Goal: Transaction & Acquisition: Purchase product/service

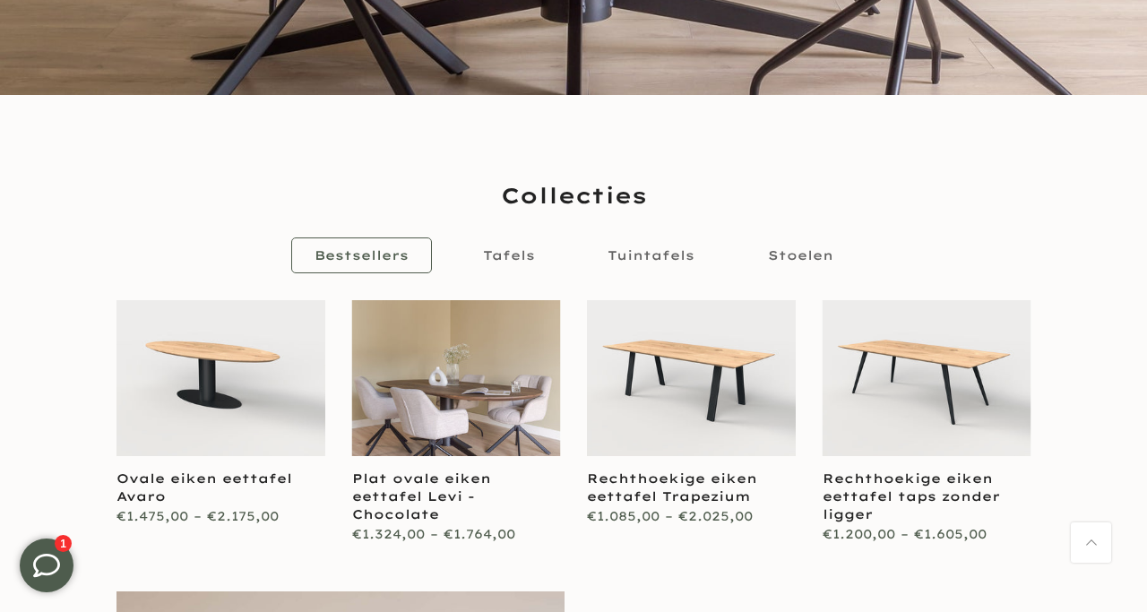
scroll to position [839, 0]
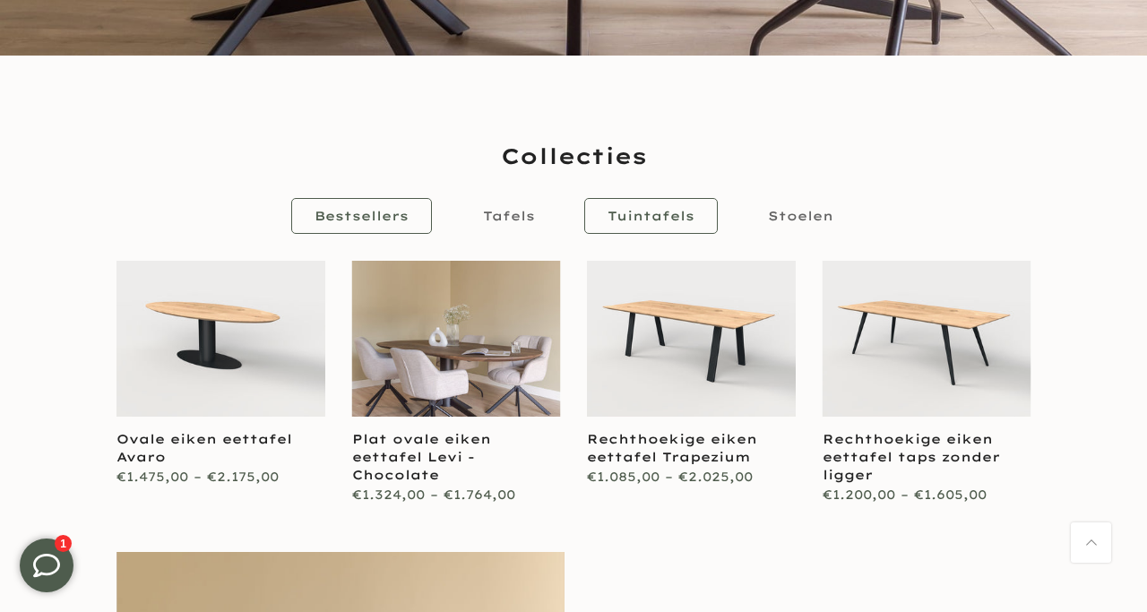
click at [648, 223] on span "Tuintafels" at bounding box center [650, 216] width 87 height 22
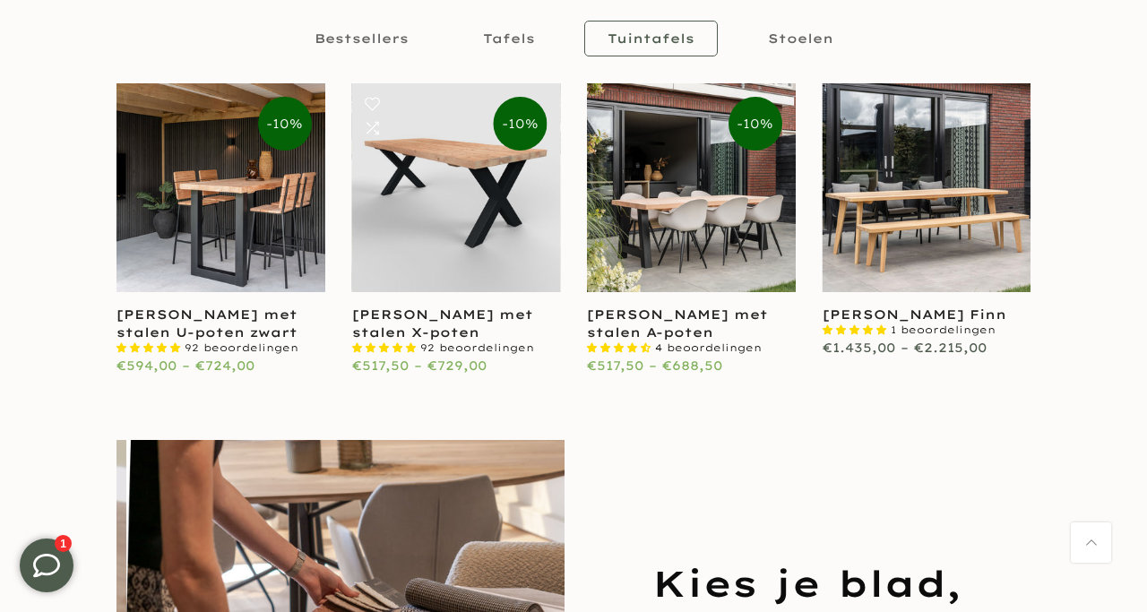
scroll to position [0, 0]
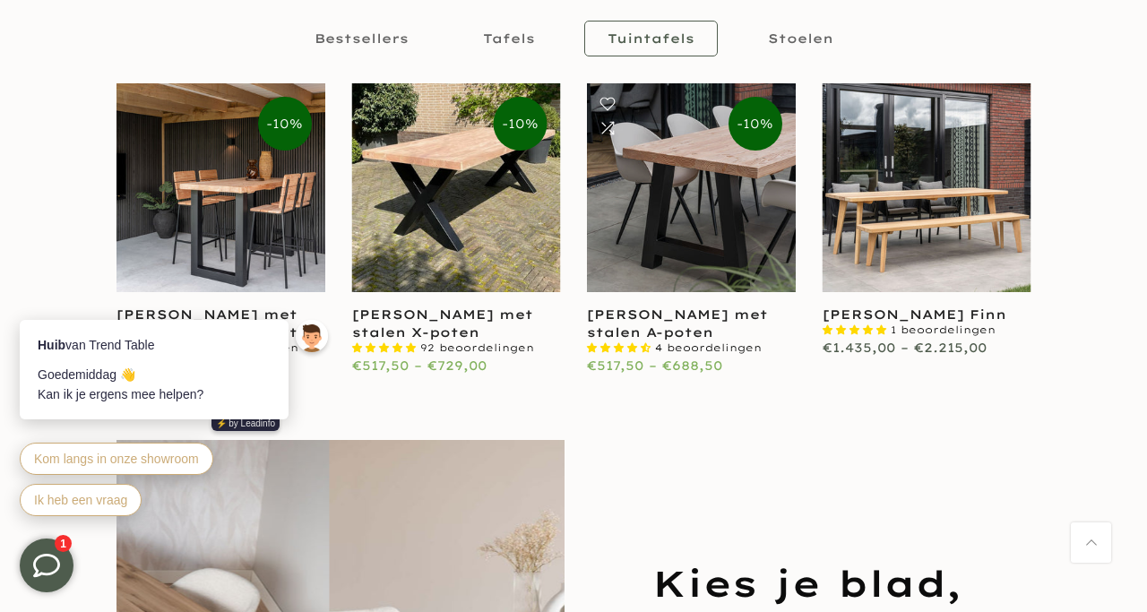
click at [717, 238] on link at bounding box center [691, 187] width 209 height 209
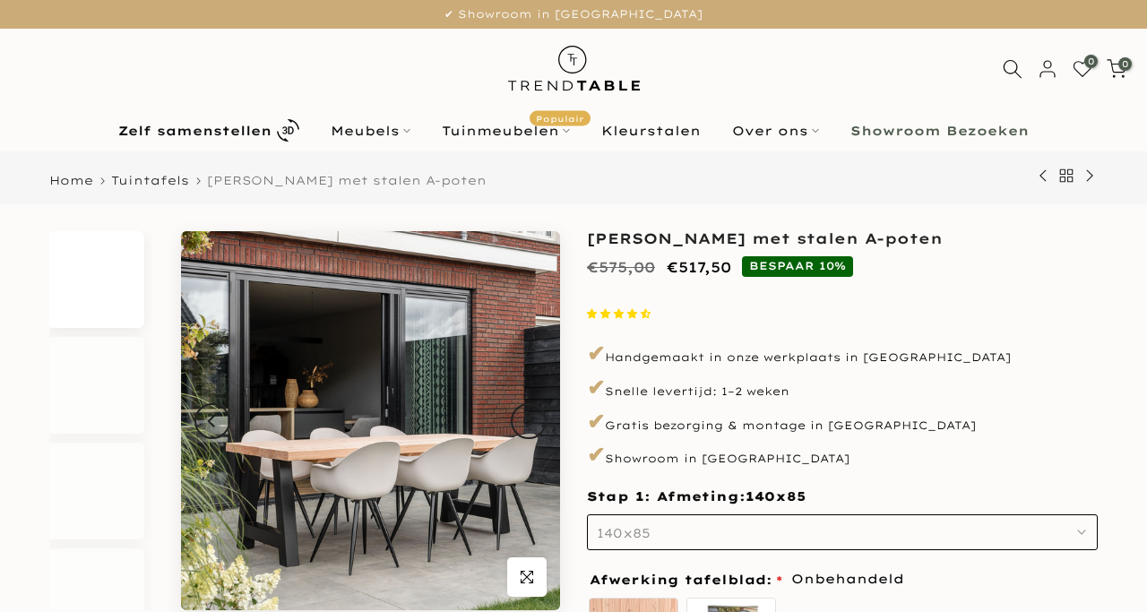
scroll to position [99, 0]
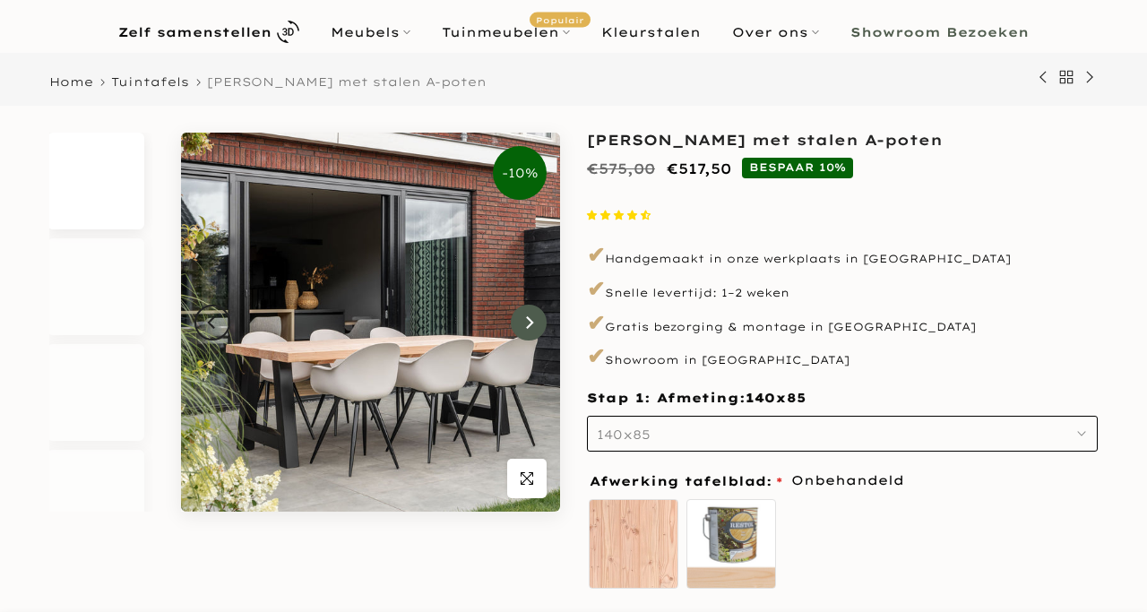
scroll to position [133, 0]
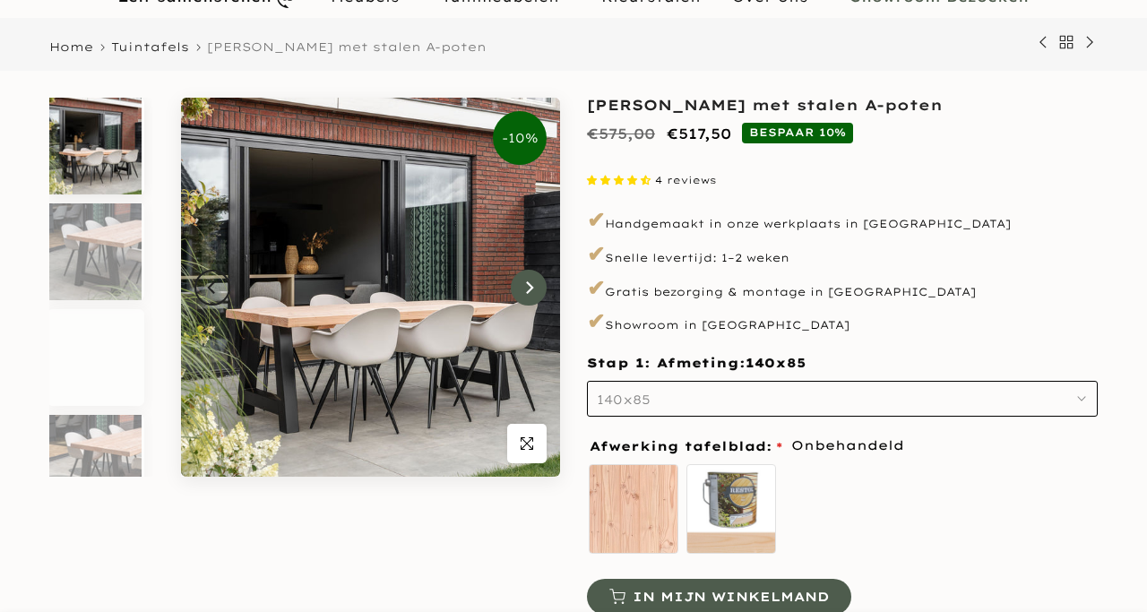
click at [539, 290] on button "Next" at bounding box center [529, 288] width 36 height 36
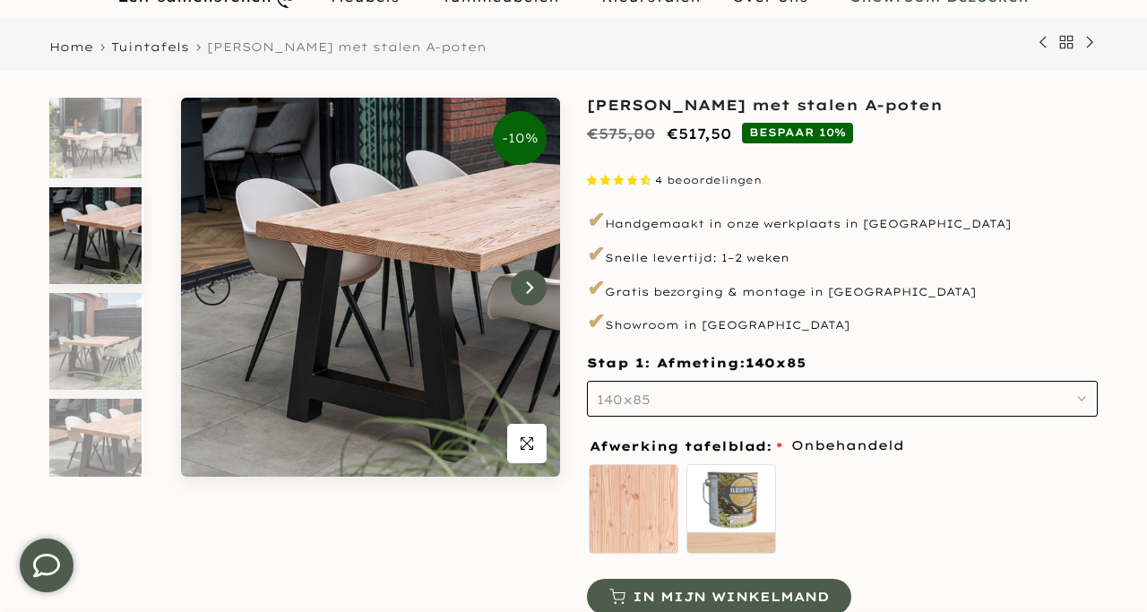
scroll to position [0, 0]
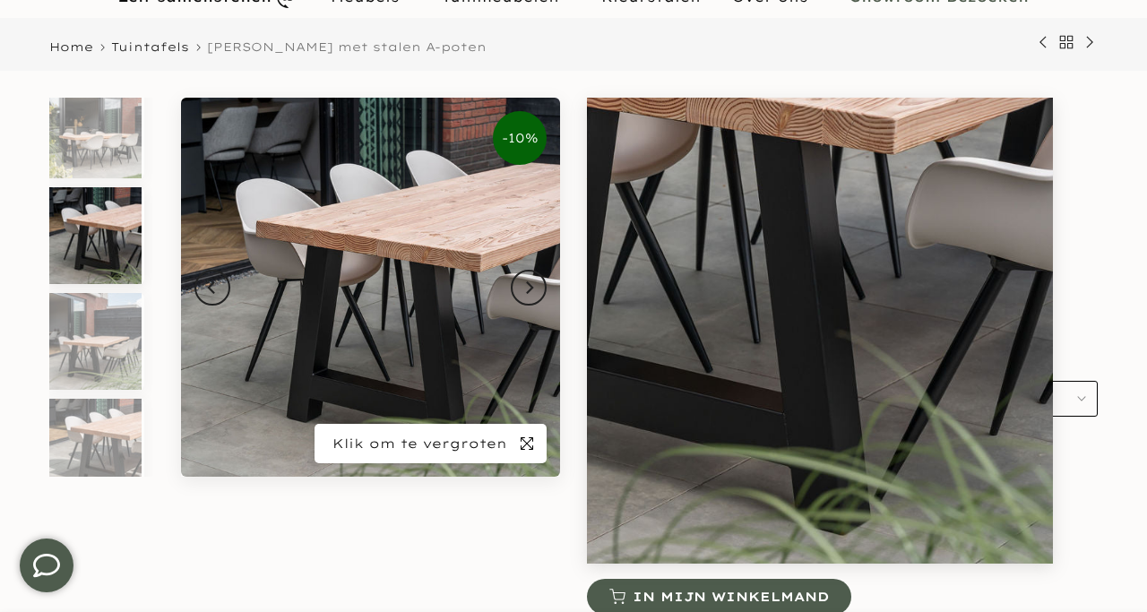
click at [541, 452] on span "button" at bounding box center [526, 443] width 39 height 39
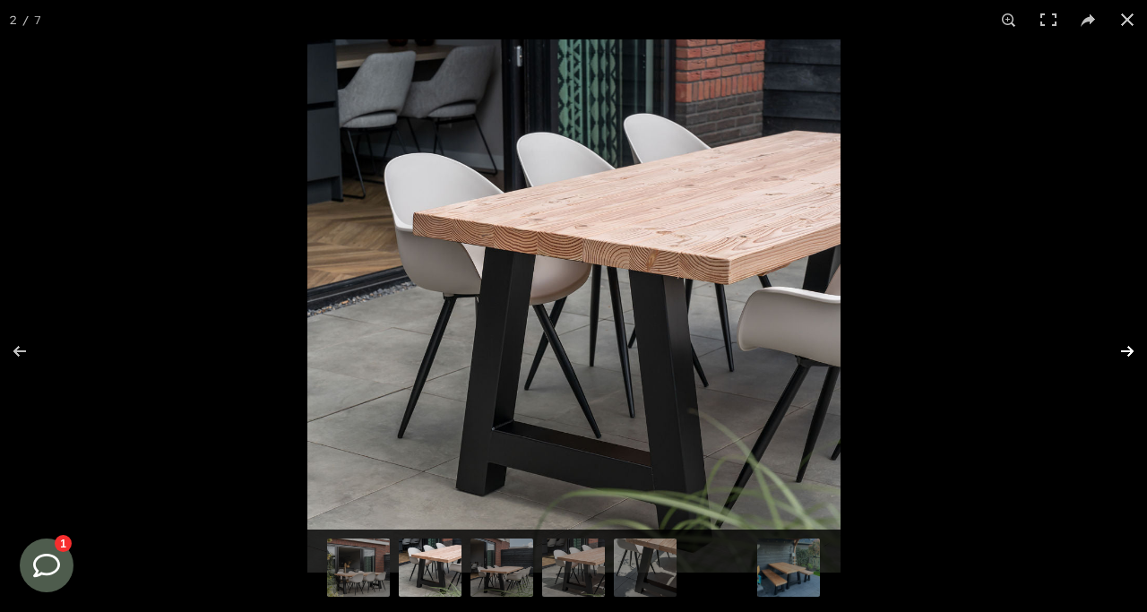
click at [1127, 350] on button at bounding box center [1115, 351] width 63 height 90
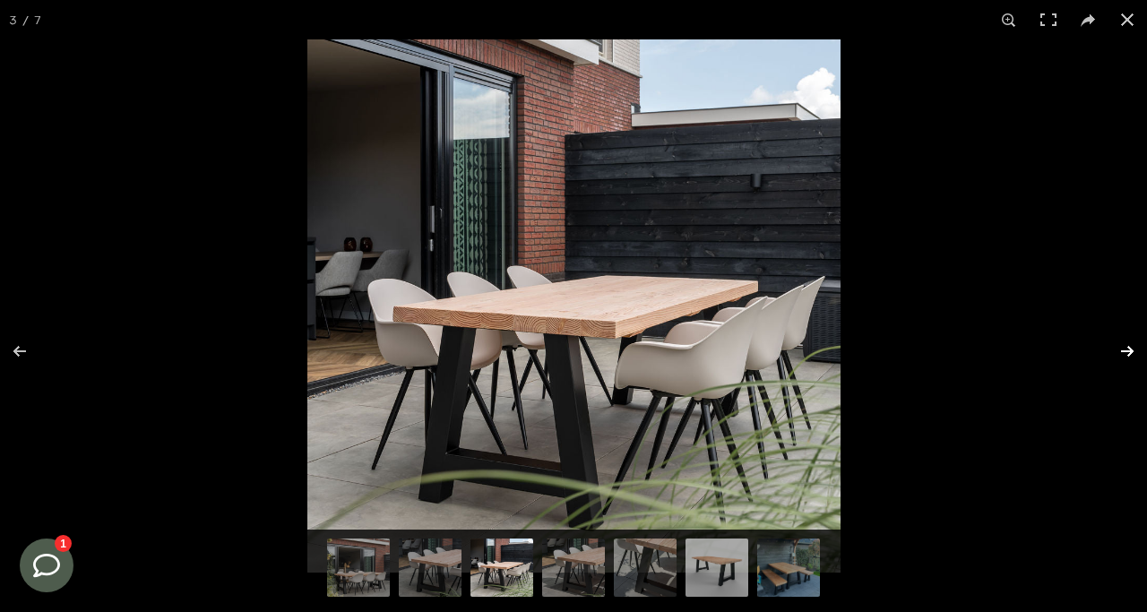
click at [1127, 350] on button at bounding box center [1115, 351] width 63 height 90
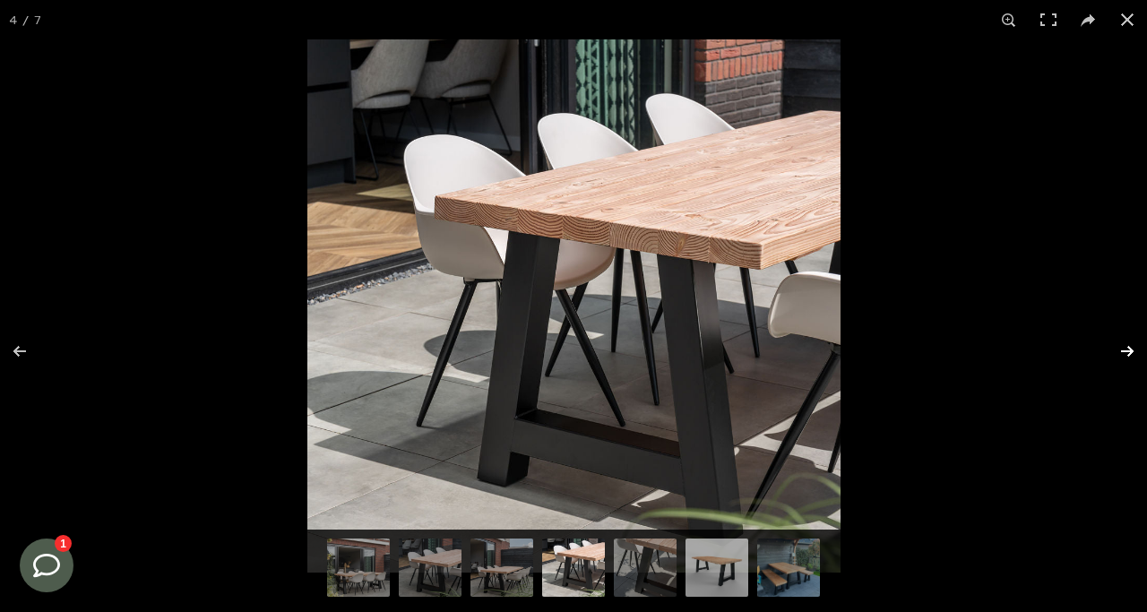
click at [1127, 350] on button at bounding box center [1115, 351] width 63 height 90
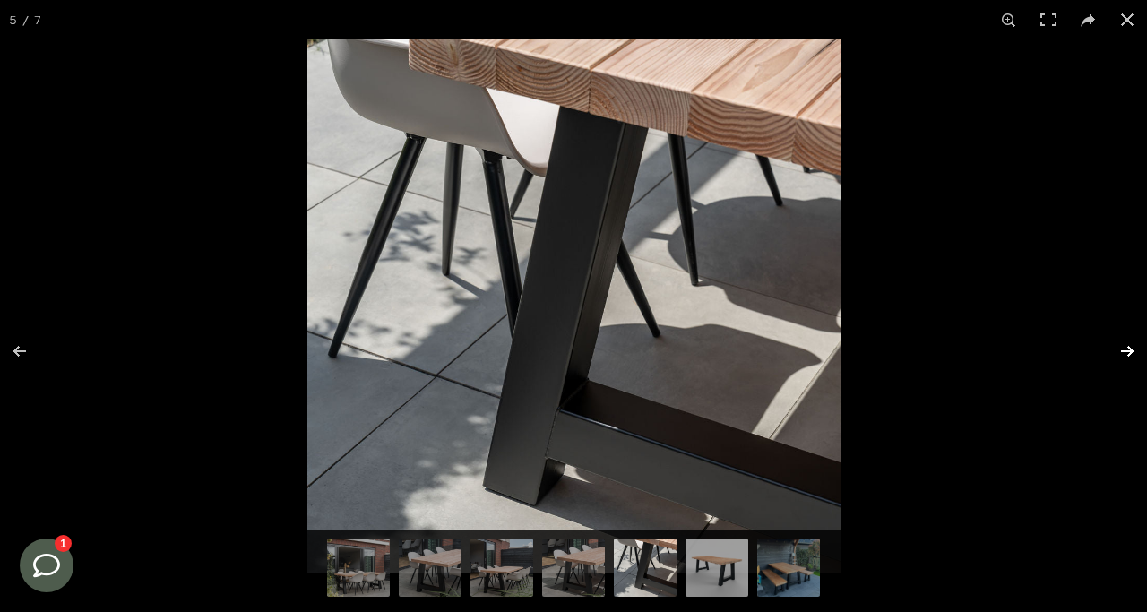
click at [1127, 350] on button at bounding box center [1115, 351] width 63 height 90
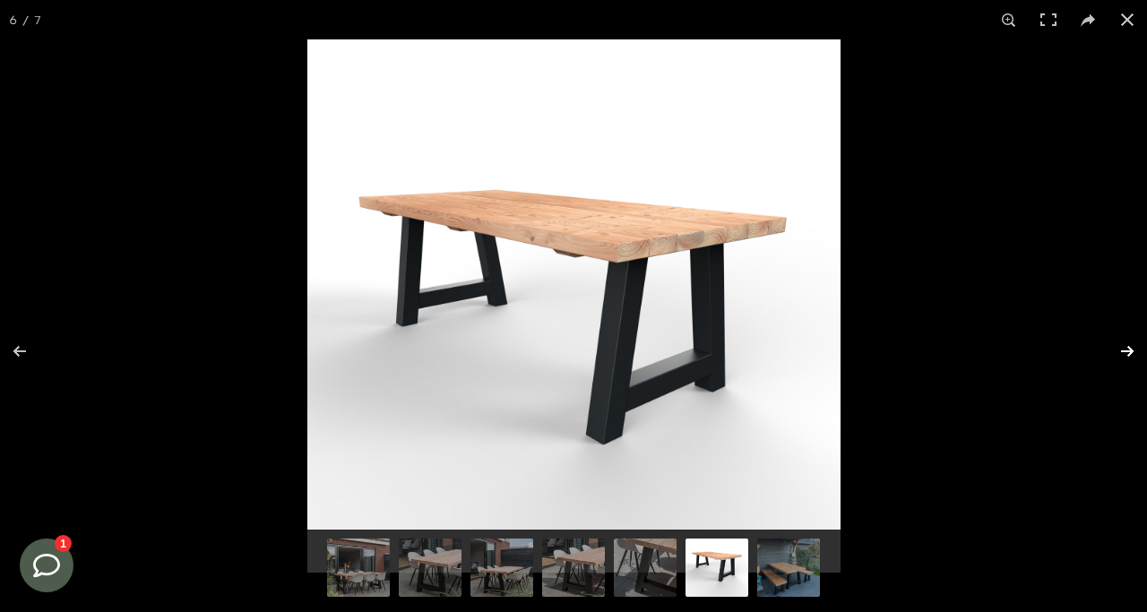
click at [1127, 350] on button at bounding box center [1115, 351] width 63 height 90
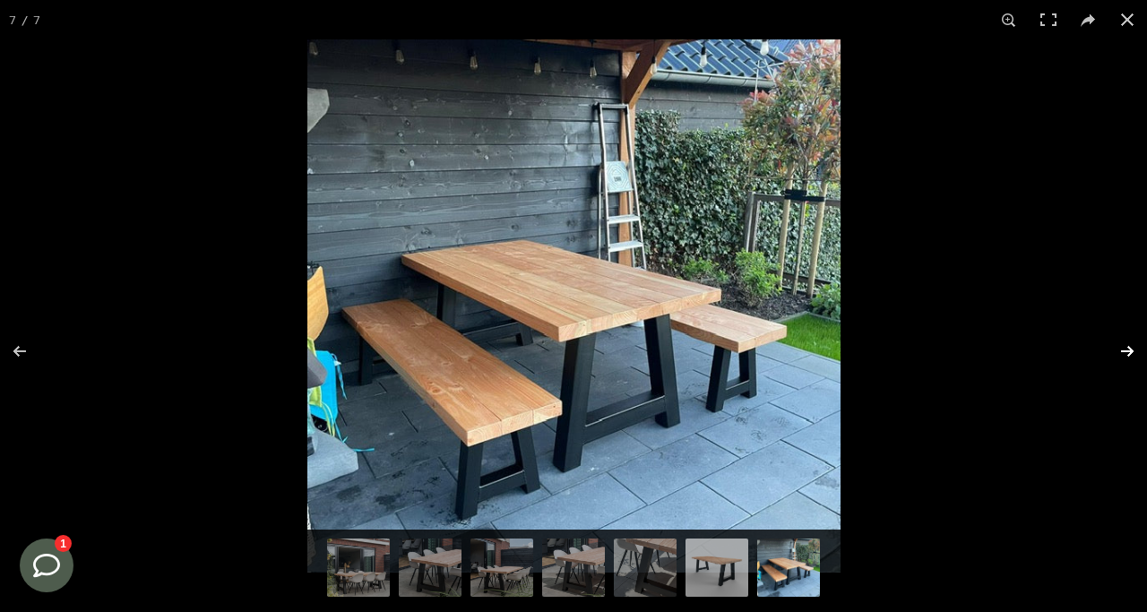
click at [1127, 350] on button at bounding box center [1115, 351] width 63 height 90
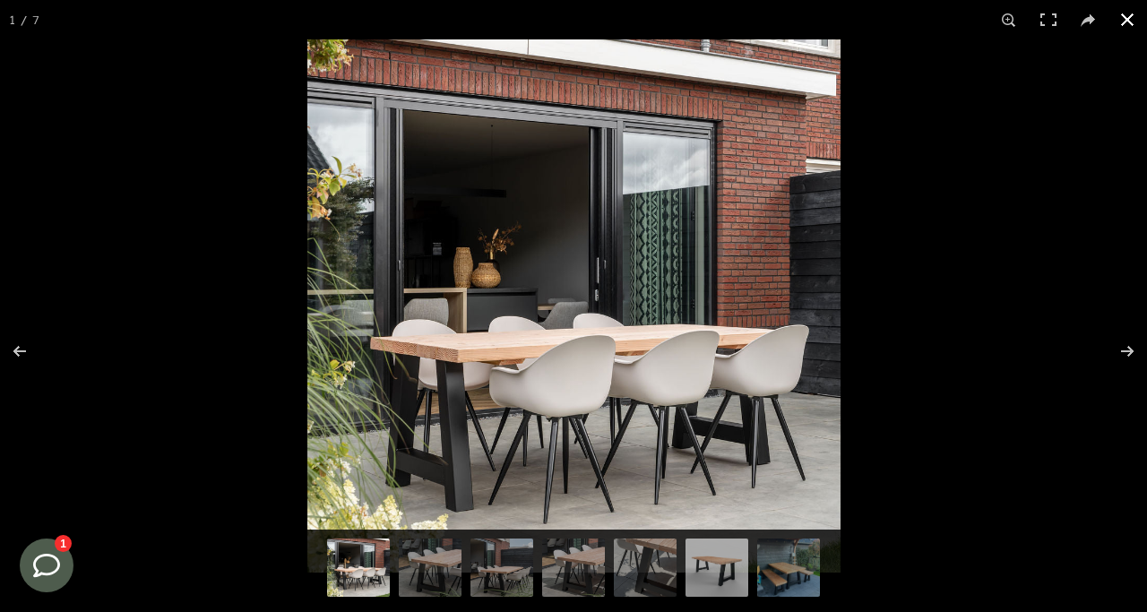
click at [1130, 21] on button at bounding box center [1126, 19] width 39 height 39
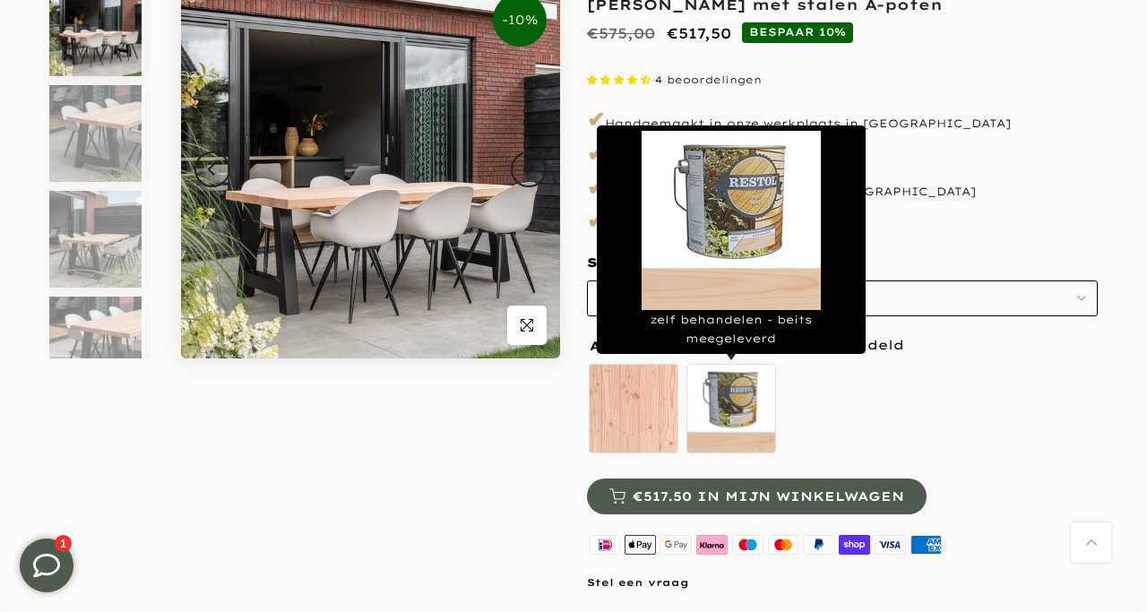
scroll to position [253, 0]
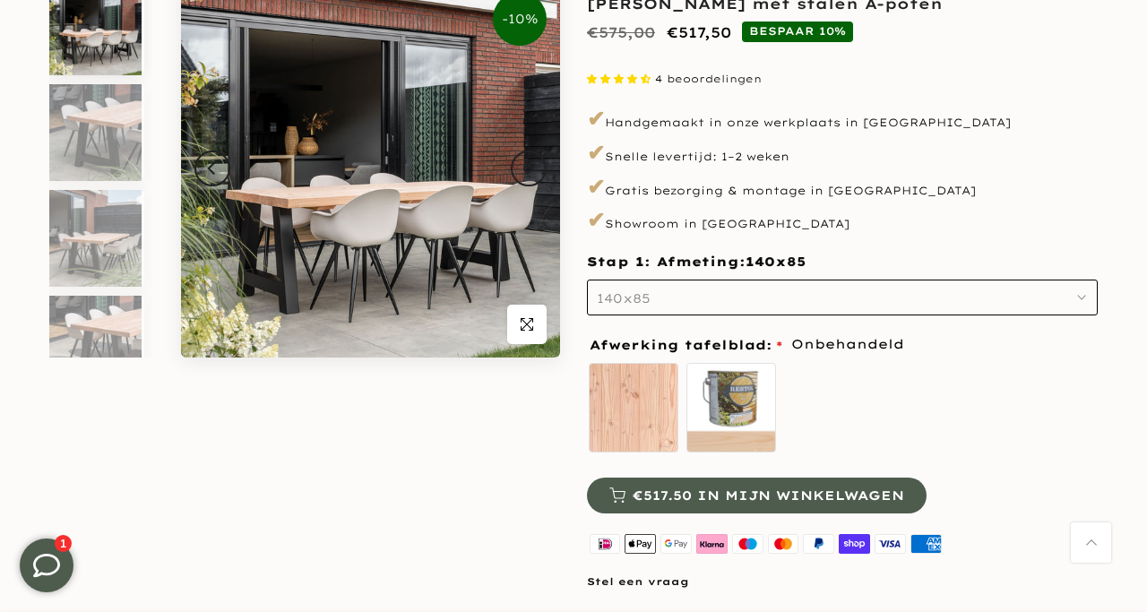
click at [1076, 300] on button "140x85" at bounding box center [842, 298] width 511 height 36
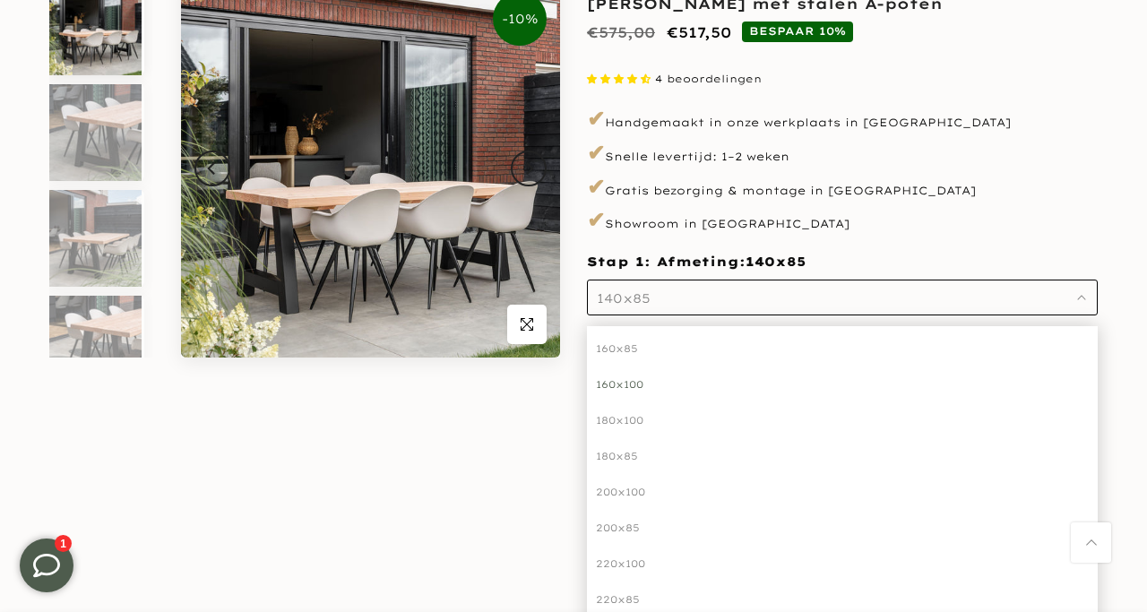
scroll to position [82, 0]
click at [635, 527] on div "200x85" at bounding box center [842, 527] width 511 height 36
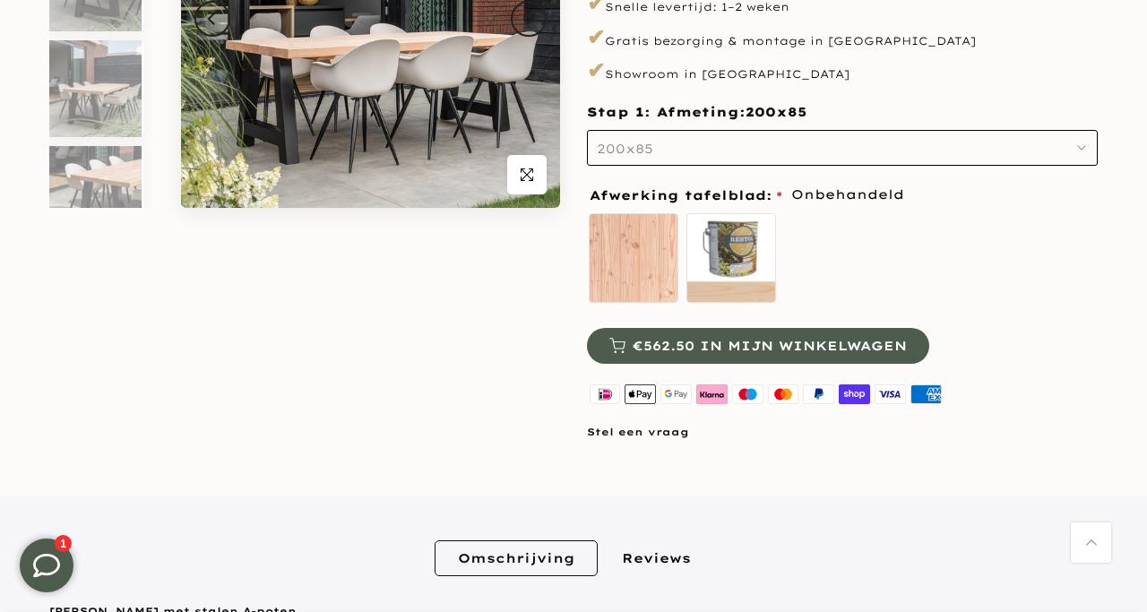
scroll to position [400, 0]
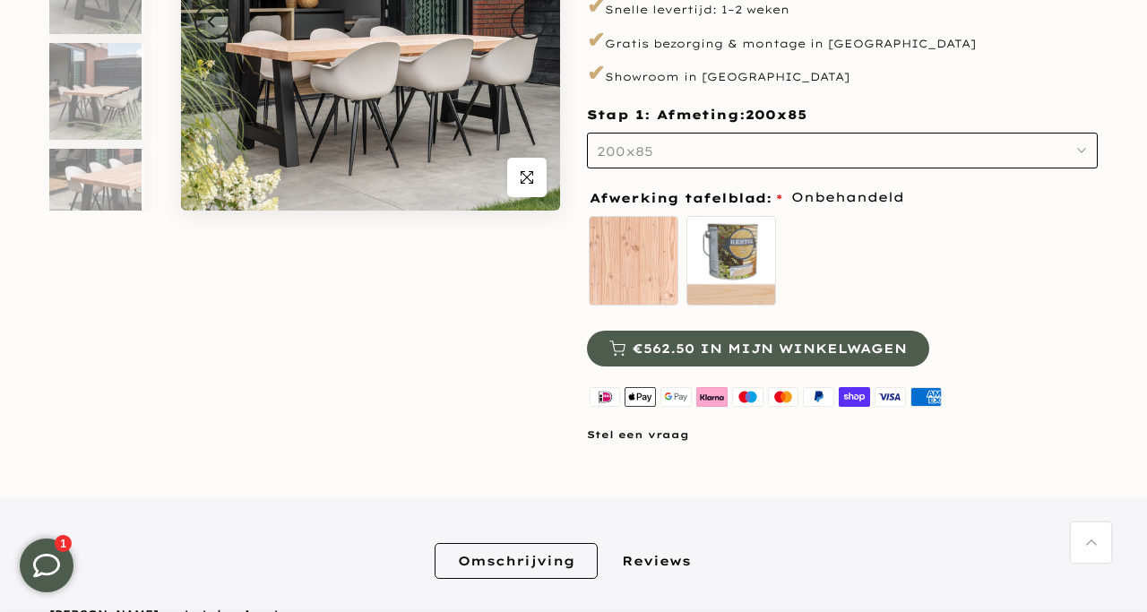
click at [871, 345] on span "€562.50 in mijn winkelwagen" at bounding box center [770, 348] width 274 height 13
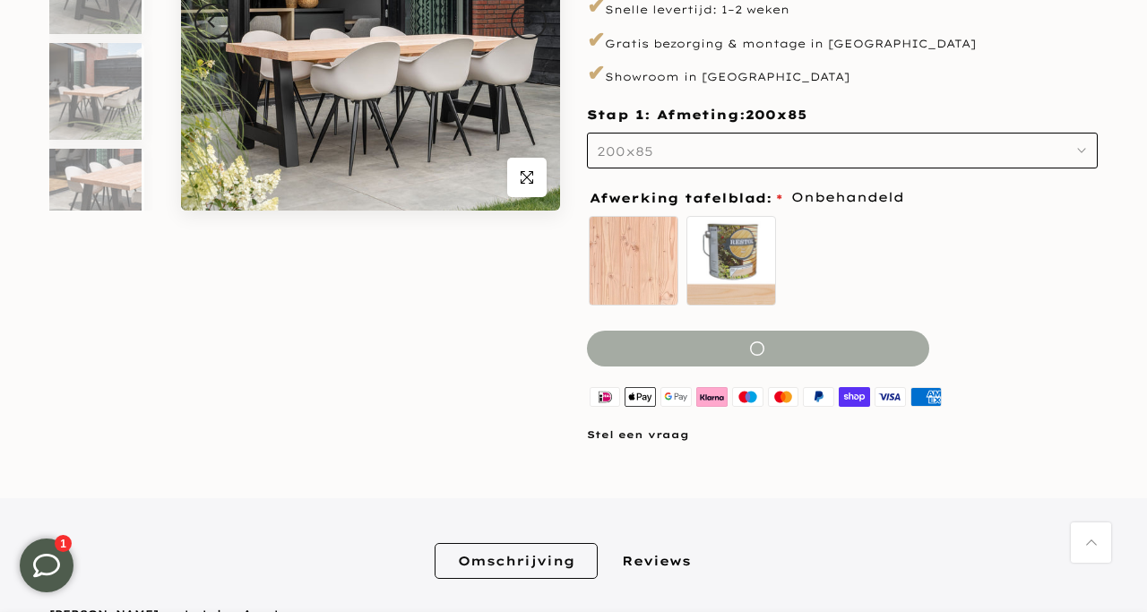
scroll to position [0, 0]
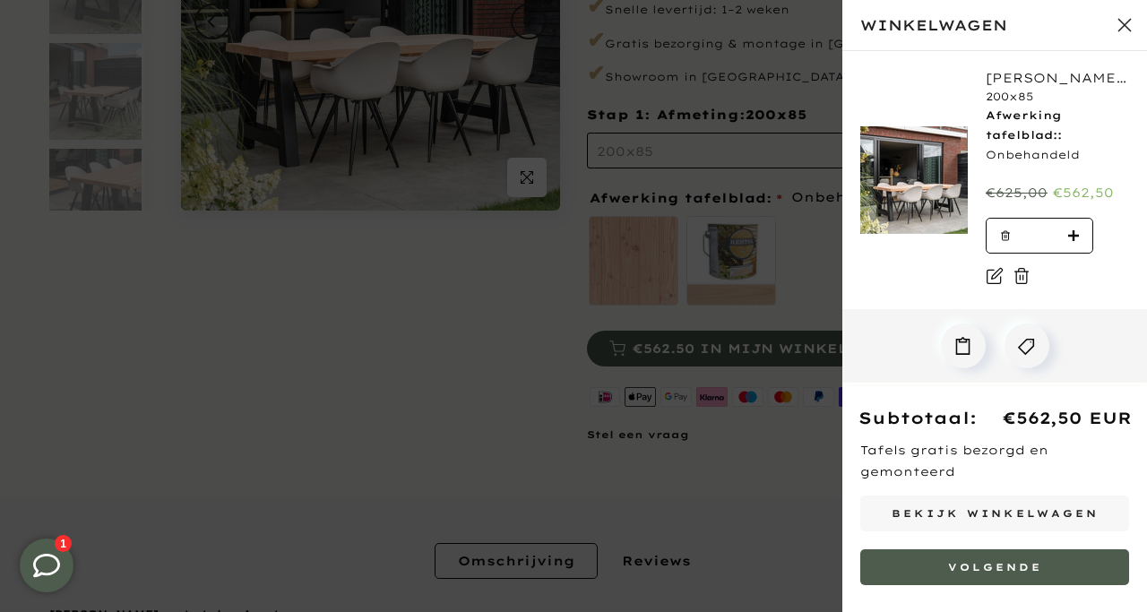
click at [1123, 18] on button "Sluit winkelwagen" at bounding box center [1124, 25] width 45 height 45
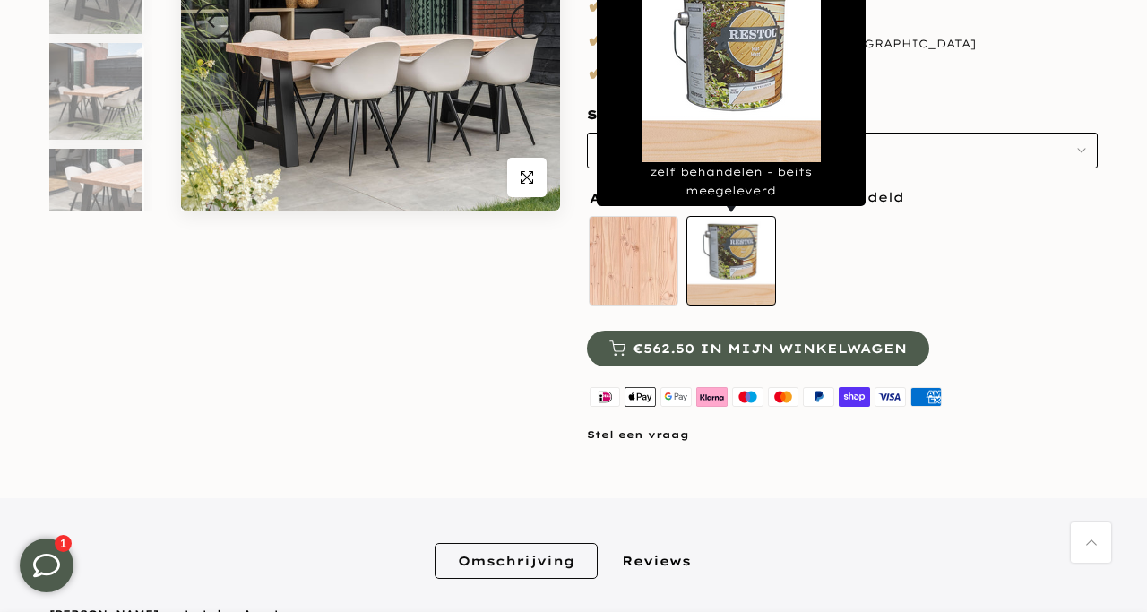
click at [732, 262] on label "zelf behandelen - beits meegeleverd" at bounding box center [731, 261] width 90 height 90
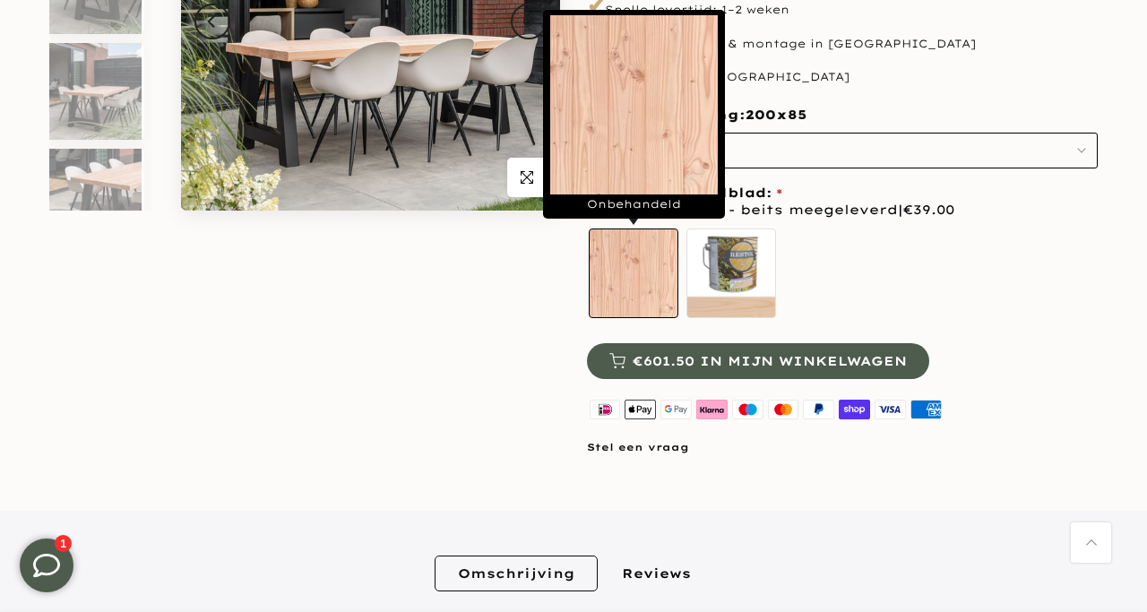
click at [623, 253] on label "Onbehandeld" at bounding box center [634, 273] width 90 height 90
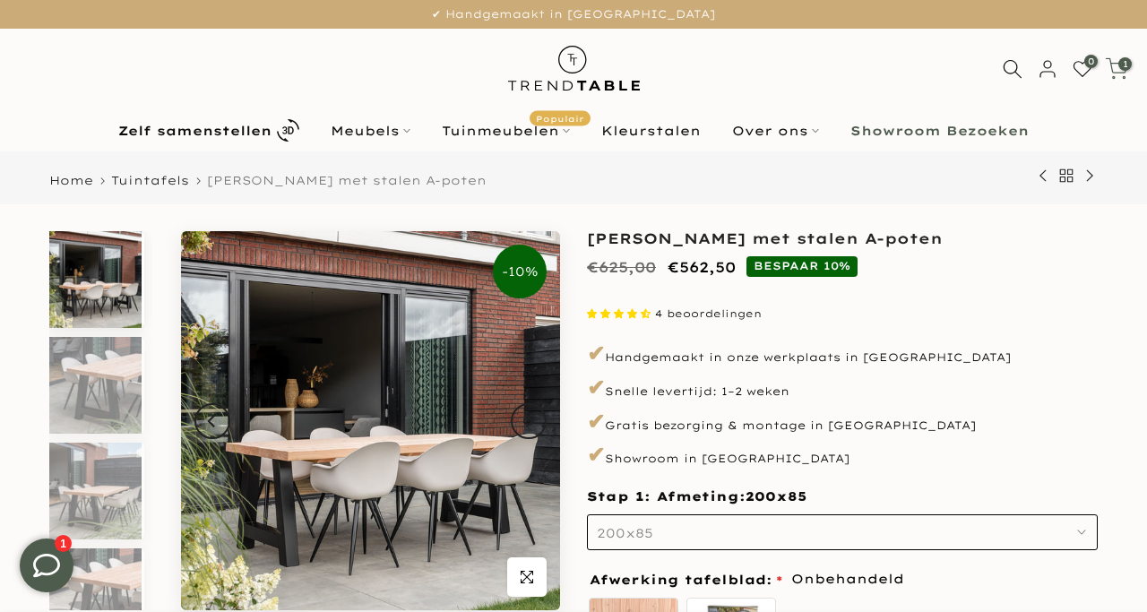
click at [1123, 73] on icon at bounding box center [1116, 68] width 22 height 22
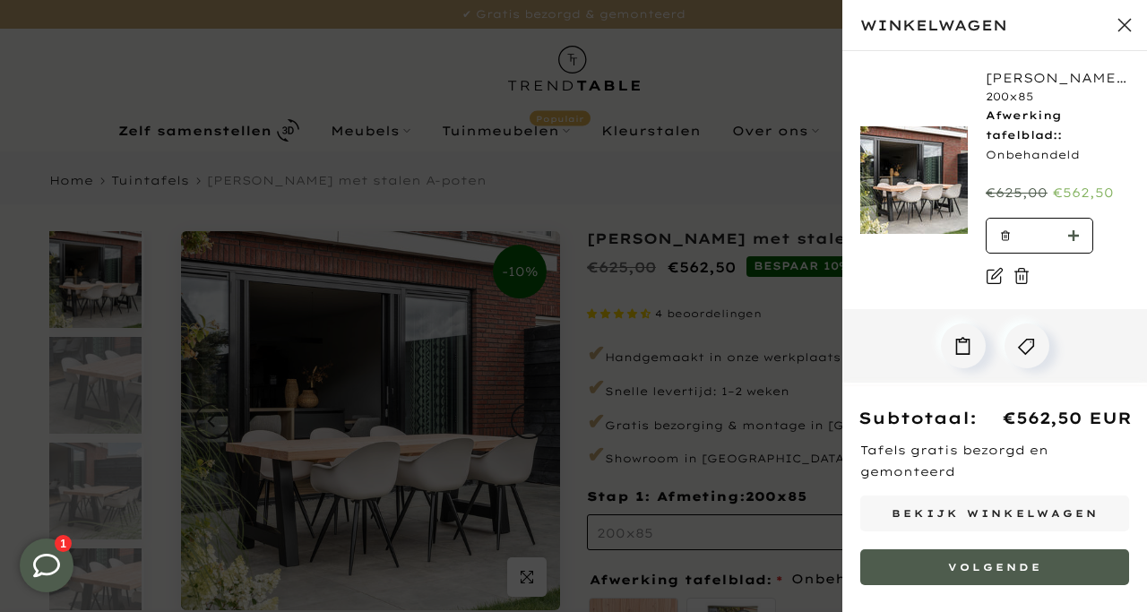
click at [1080, 237] on button "button" at bounding box center [1078, 237] width 27 height 36
type input "*"
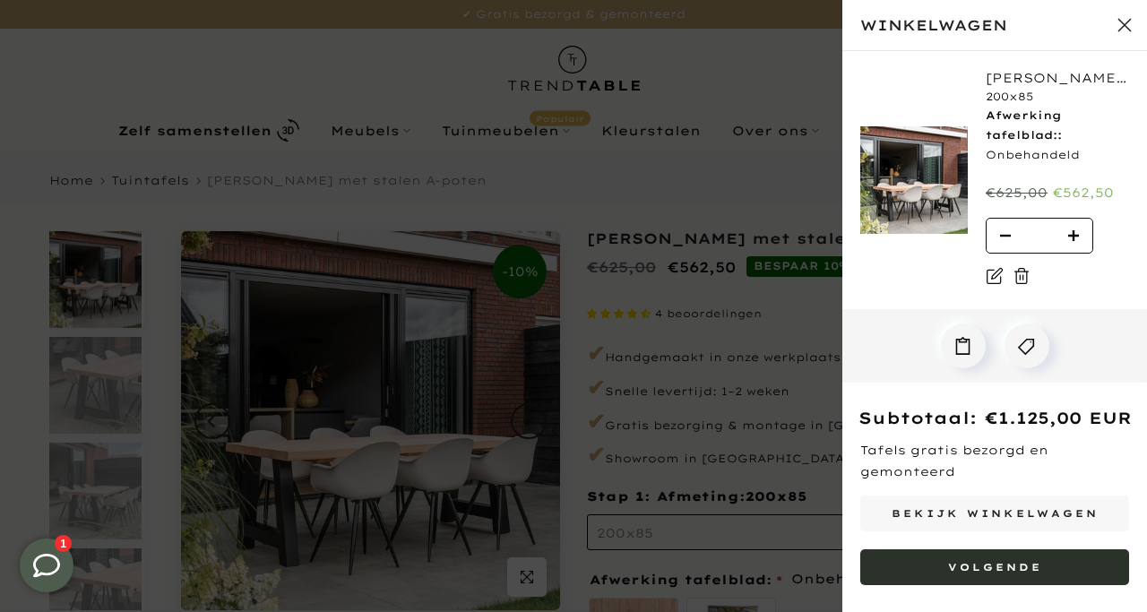
click at [1040, 565] on button "Volgende" at bounding box center [994, 567] width 269 height 36
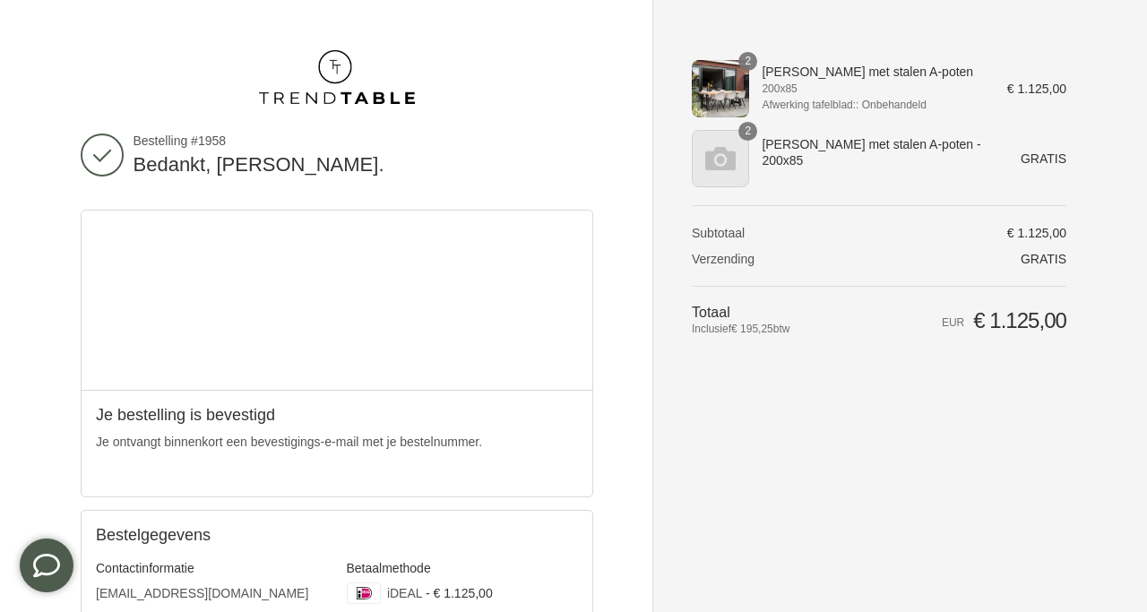
click at [327, 88] on img at bounding box center [337, 77] width 156 height 54
click at [329, 106] on link at bounding box center [337, 78] width 512 height 57
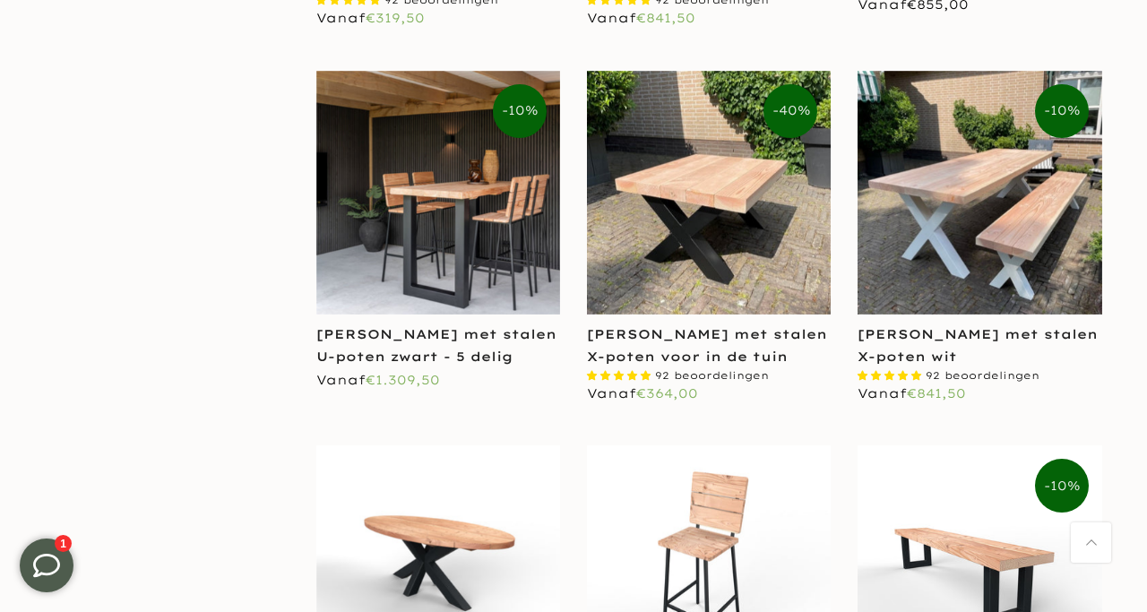
scroll to position [2693, 0]
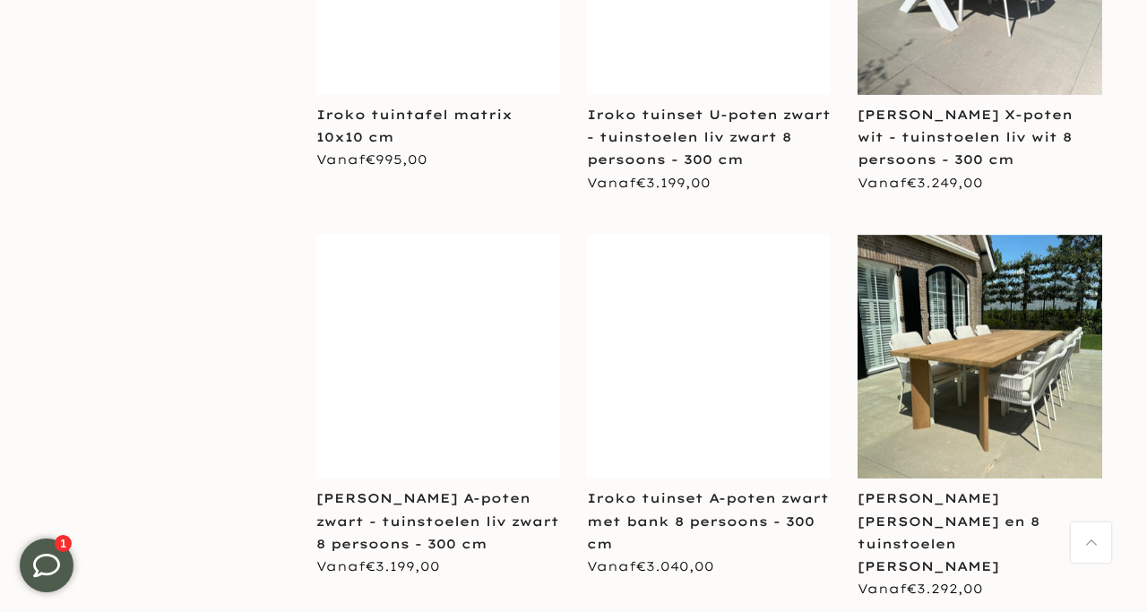
scroll to position [4366, 0]
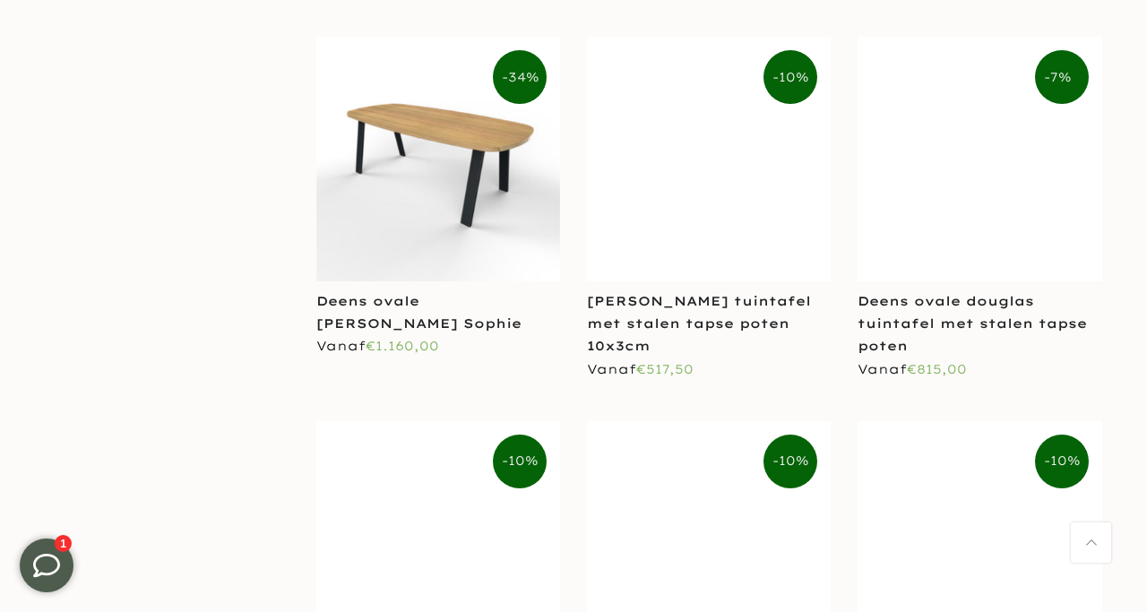
scroll to position [6413, 0]
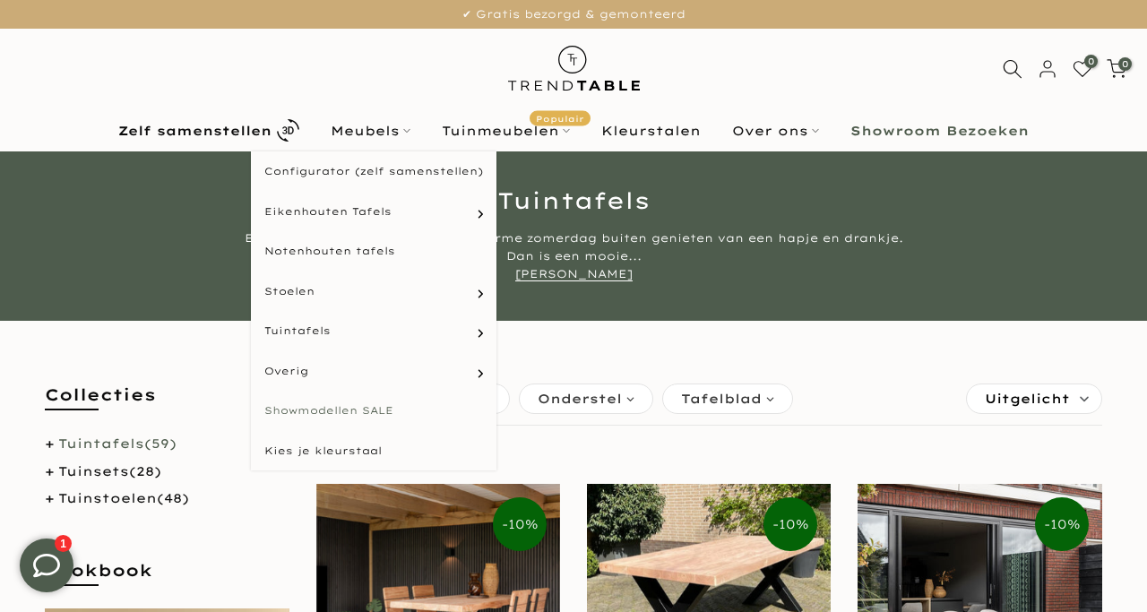
click at [331, 408] on link "Showmodellen SALE" at bounding box center [373, 411] width 245 height 40
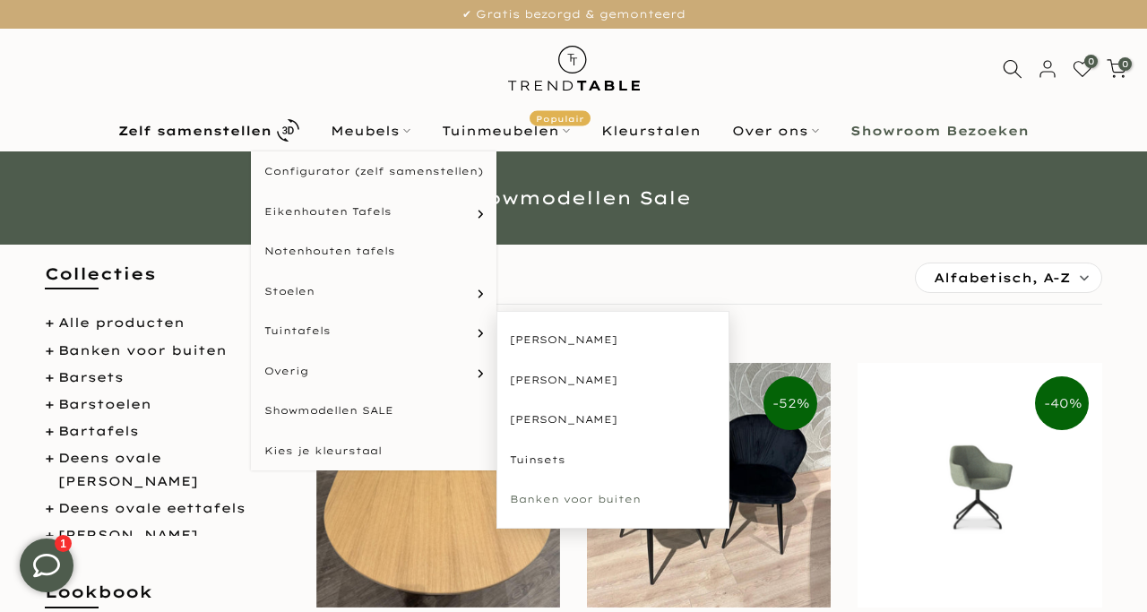
click at [588, 501] on link "Banken voor buiten" at bounding box center [612, 499] width 233 height 40
